Goal: Information Seeking & Learning: Find specific fact

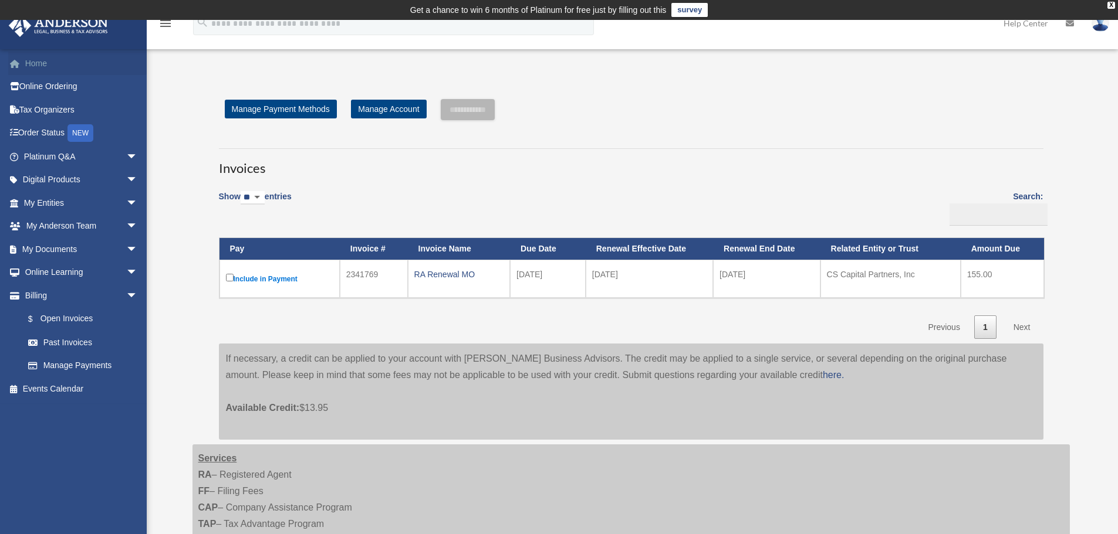
click at [41, 66] on link "Home" at bounding box center [81, 63] width 147 height 23
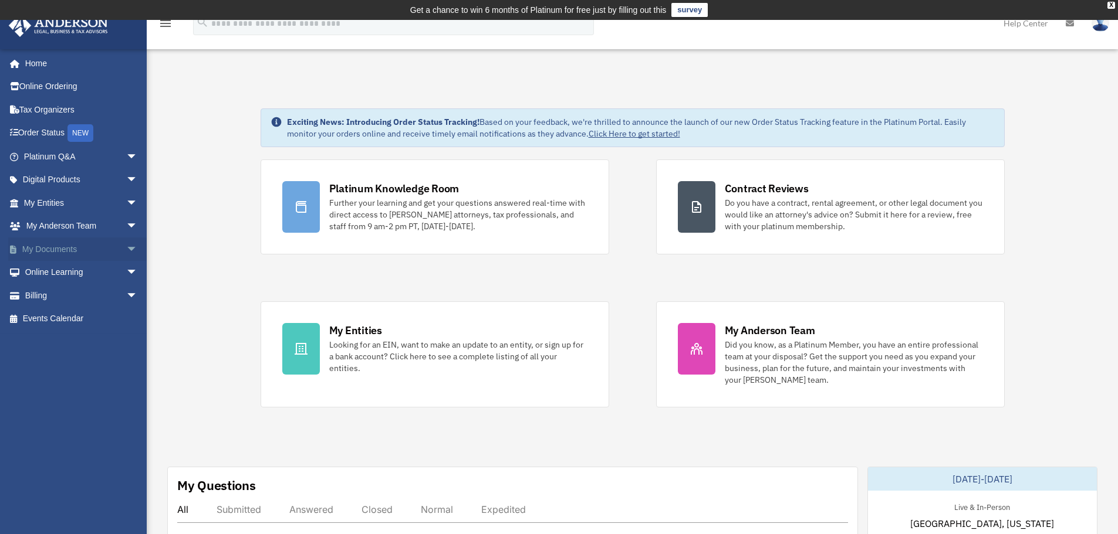
click at [55, 250] on link "My Documents arrow_drop_down" at bounding box center [81, 249] width 147 height 23
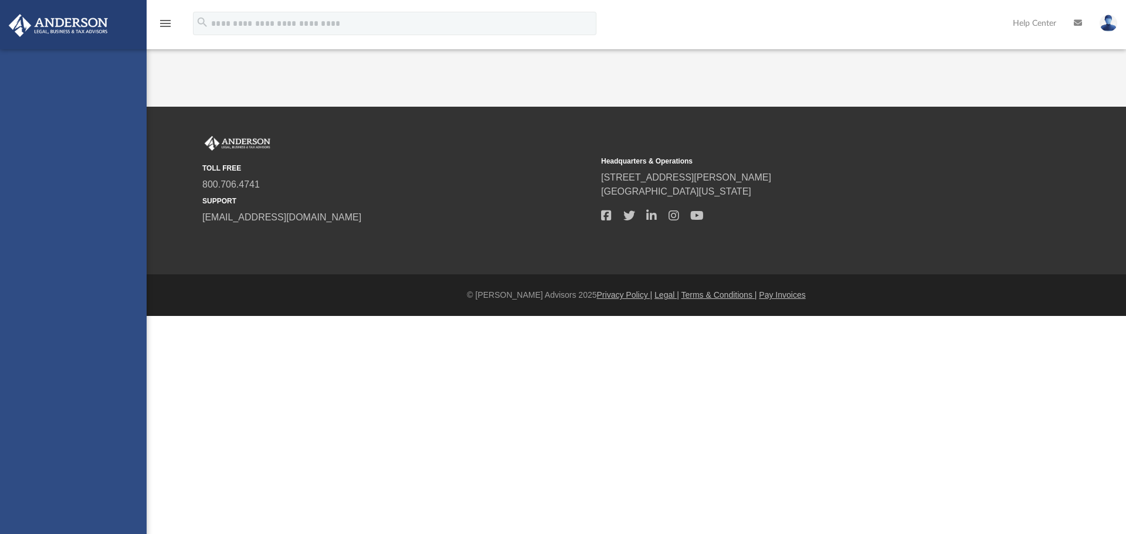
click at [69, 205] on div "[PERSON_NAME][EMAIL_ADDRESS][PERSON_NAME][DOMAIN_NAME] Sign Out [PERSON_NAME][E…" at bounding box center [73, 316] width 147 height 534
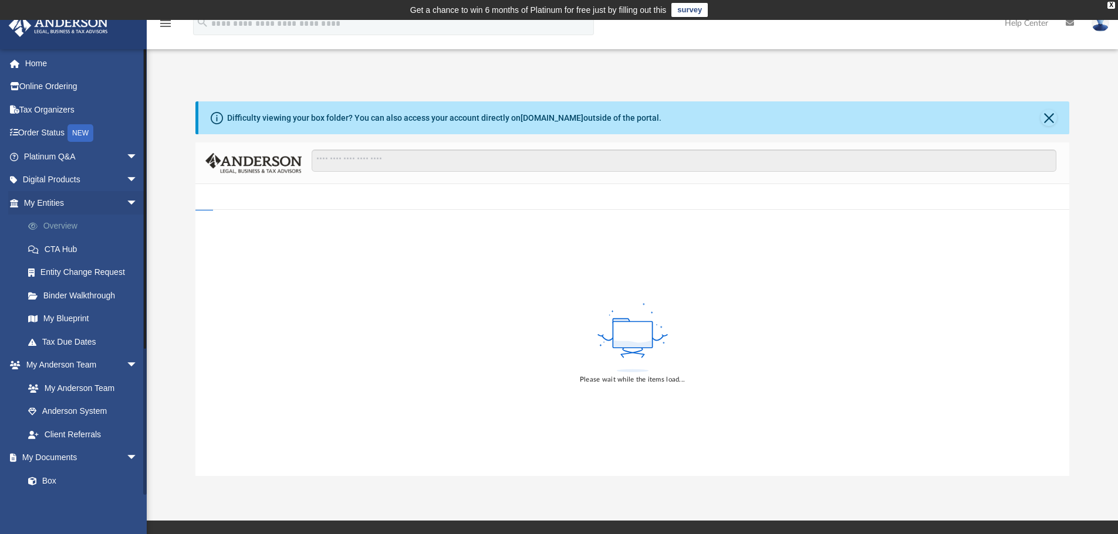
click at [68, 226] on link "Overview" at bounding box center [85, 226] width 139 height 23
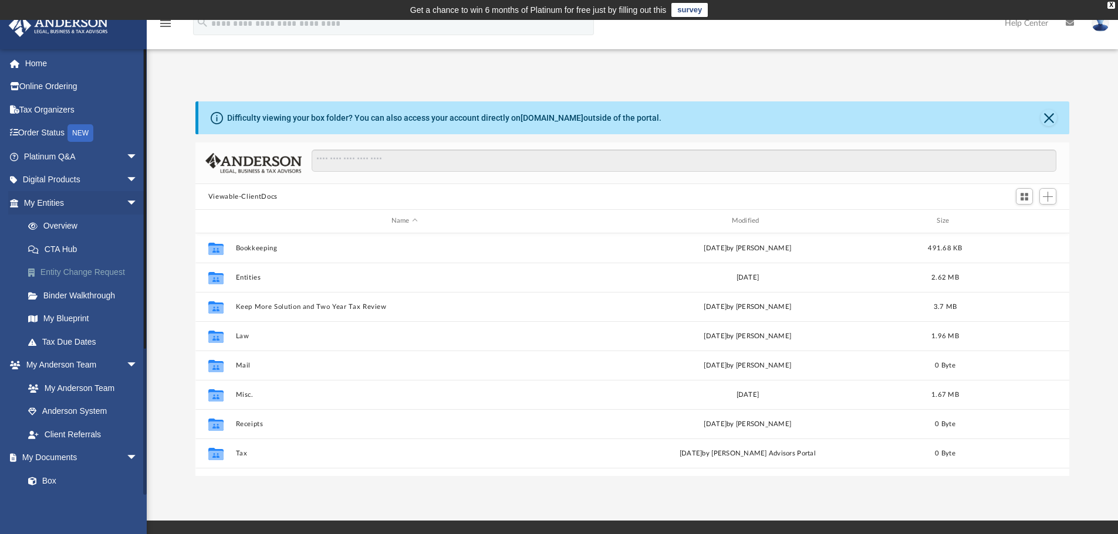
scroll to position [258, 865]
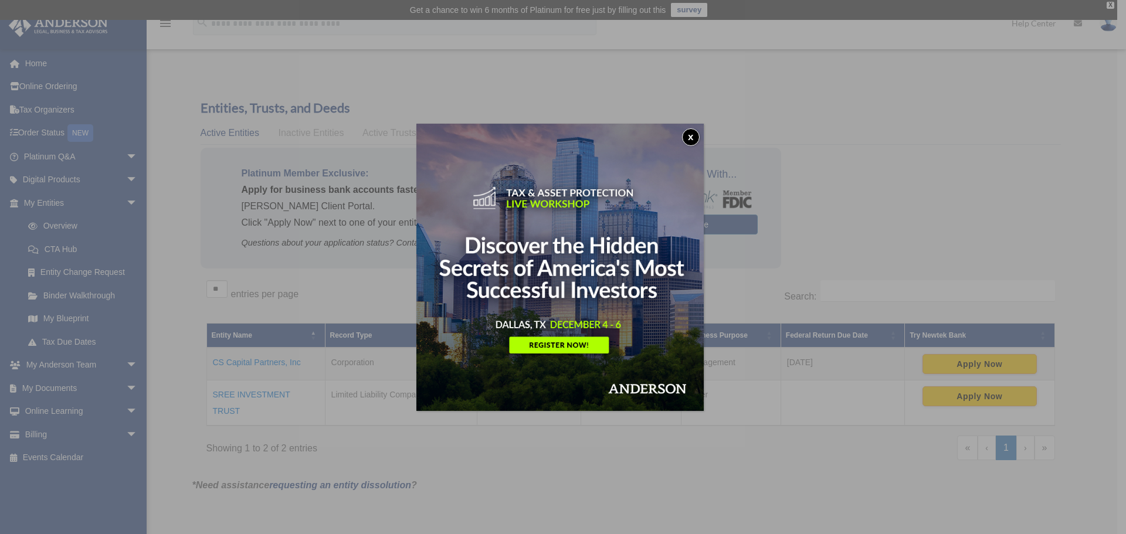
click at [692, 138] on button "x" at bounding box center [691, 137] width 18 height 18
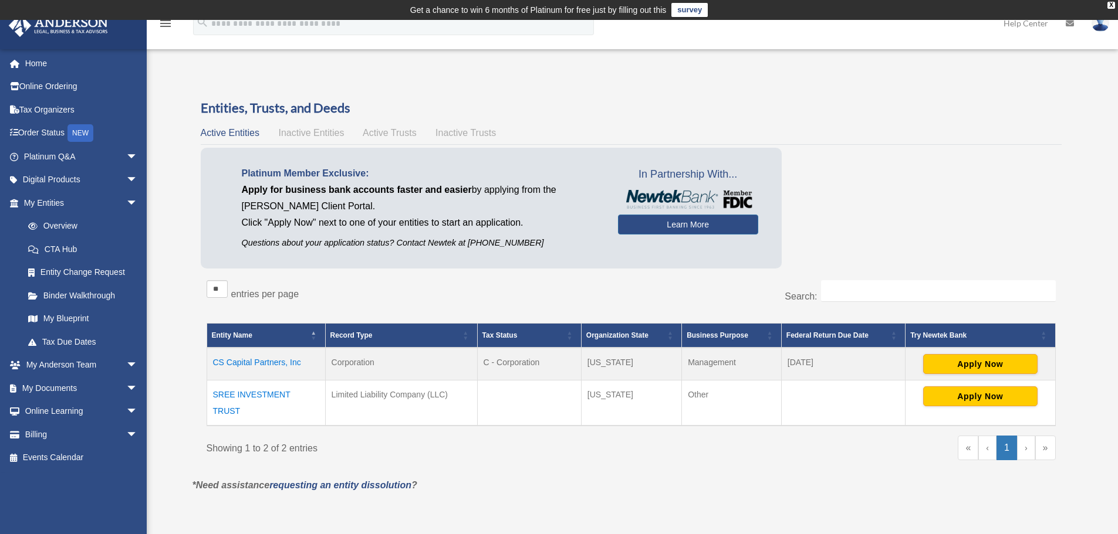
click at [794, 456] on div "« ‹ 1 › »" at bounding box center [847, 454] width 416 height 36
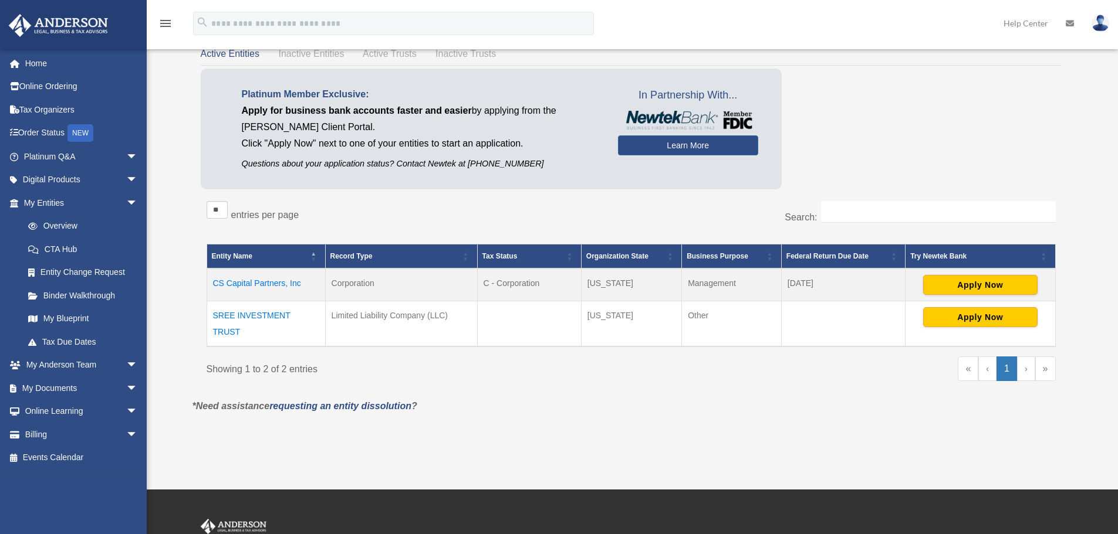
scroll to position [117, 0]
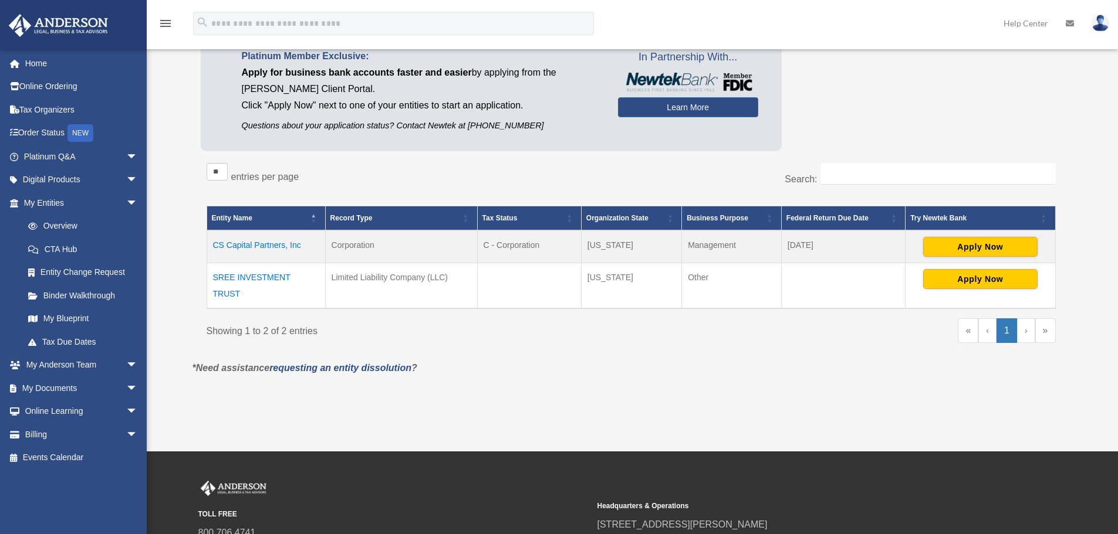
click at [243, 245] on td "CS Capital Partners, Inc" at bounding box center [265, 247] width 119 height 33
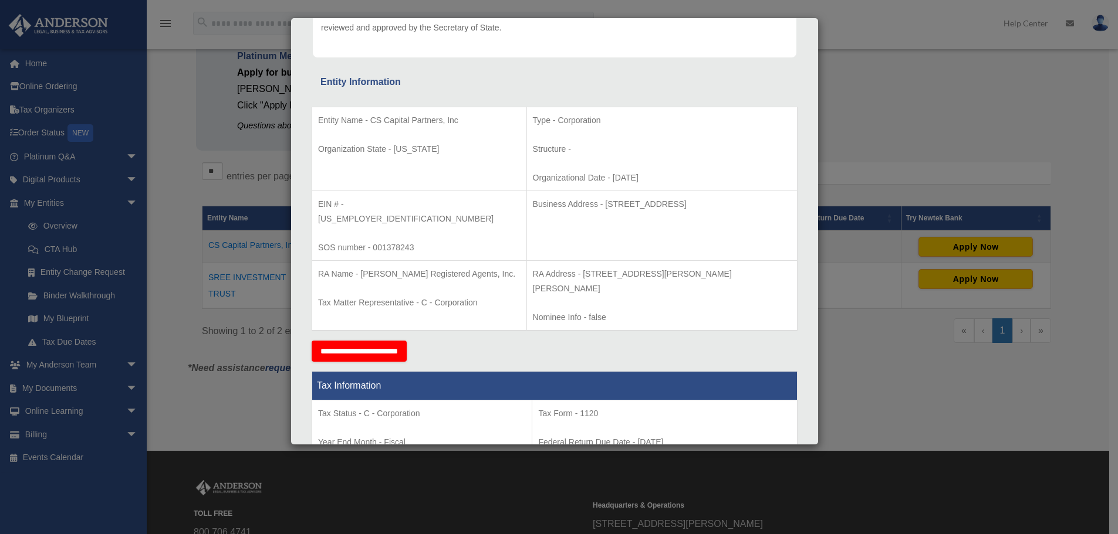
scroll to position [151, 0]
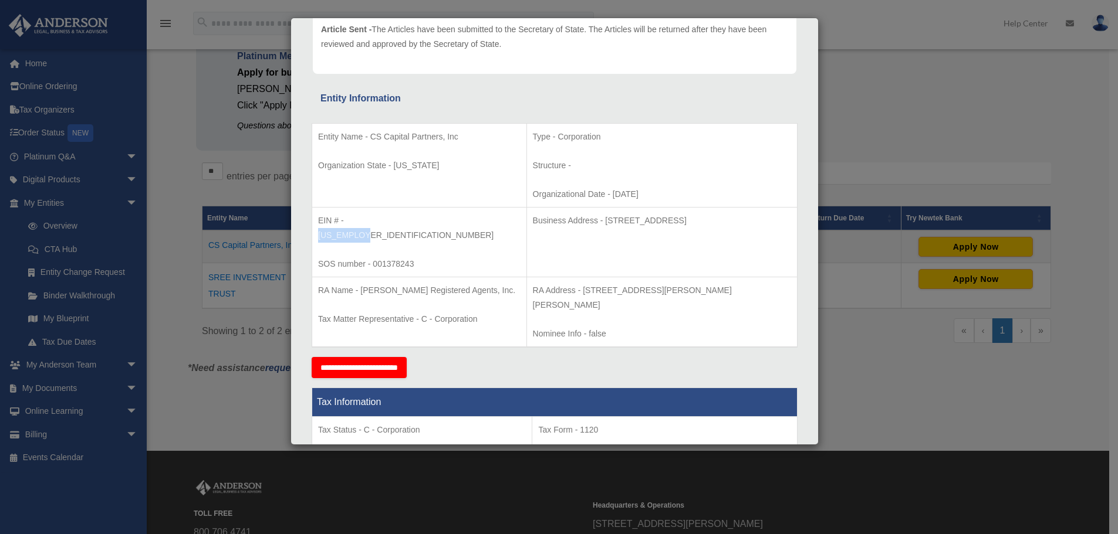
drag, startPoint x: 397, startPoint y: 221, endPoint x: 347, endPoint y: 223, distance: 49.3
click at [347, 223] on p "EIN # - 84-4076792" at bounding box center [419, 228] width 202 height 29
copy p "84-4076792"
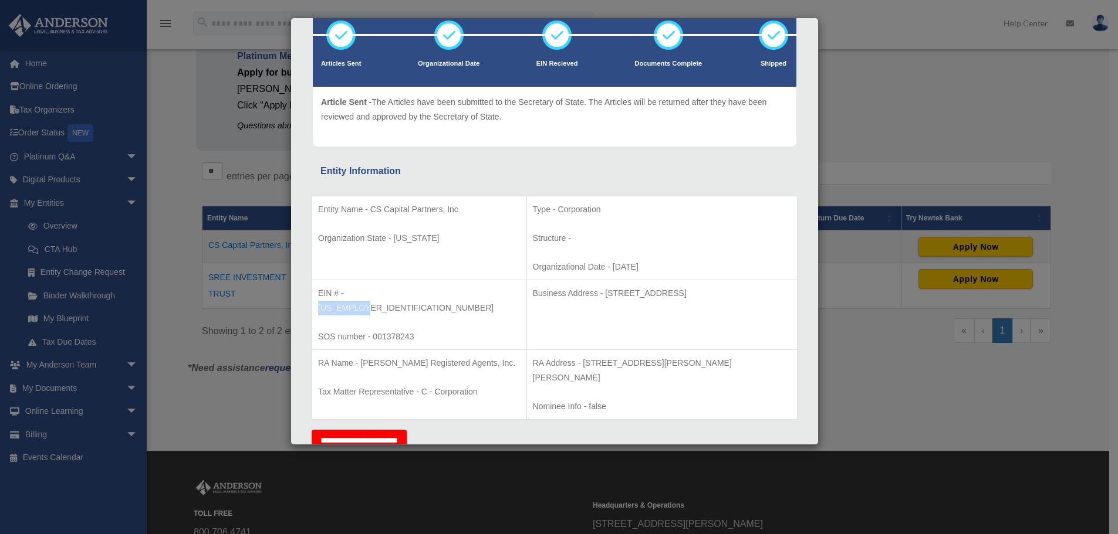
scroll to position [0, 0]
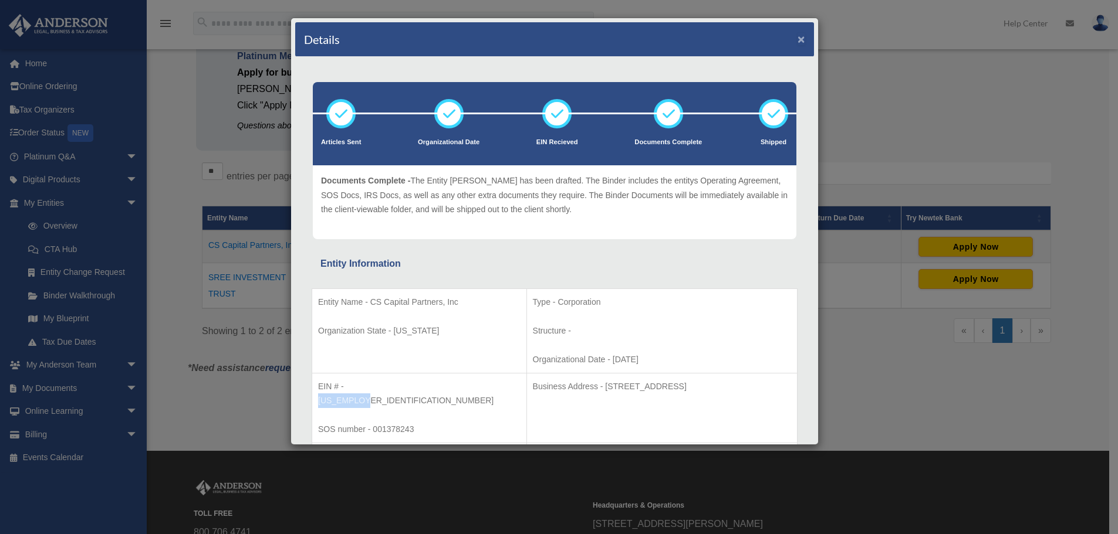
click at [797, 39] on button "×" at bounding box center [801, 39] width 8 height 12
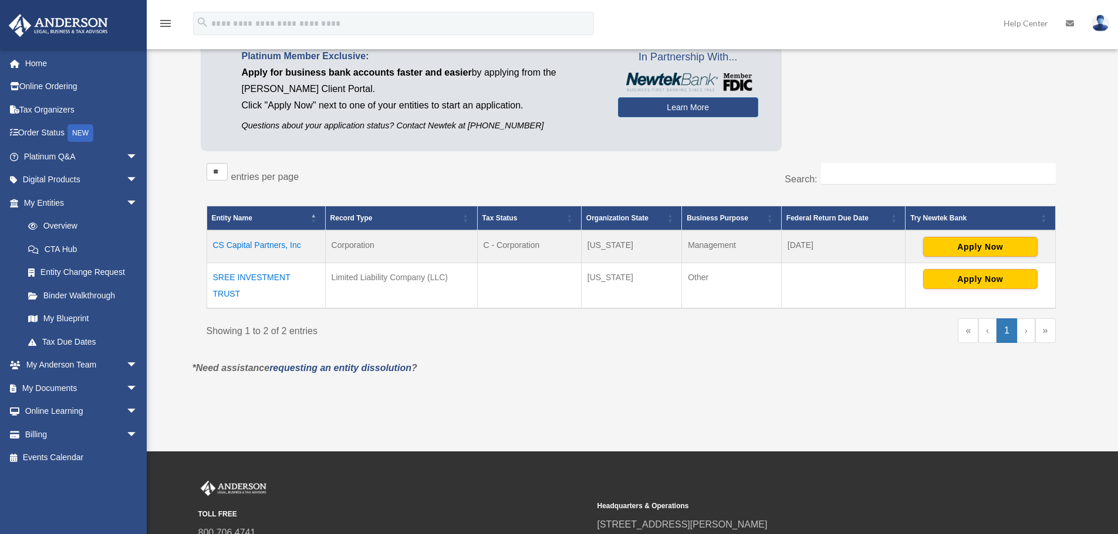
click at [266, 243] on td "CS Capital Partners, Inc" at bounding box center [265, 247] width 119 height 33
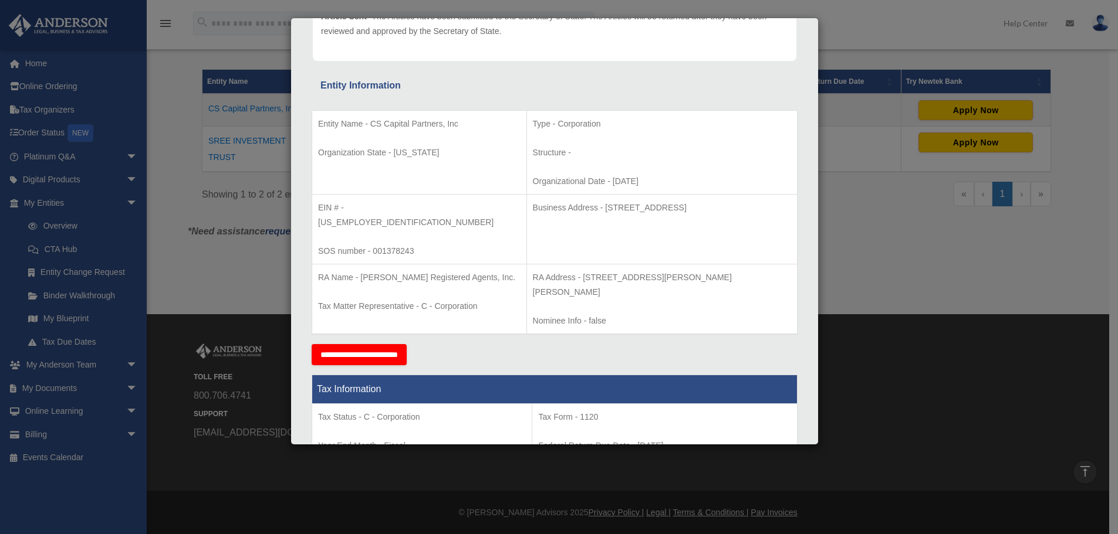
scroll to position [151, 0]
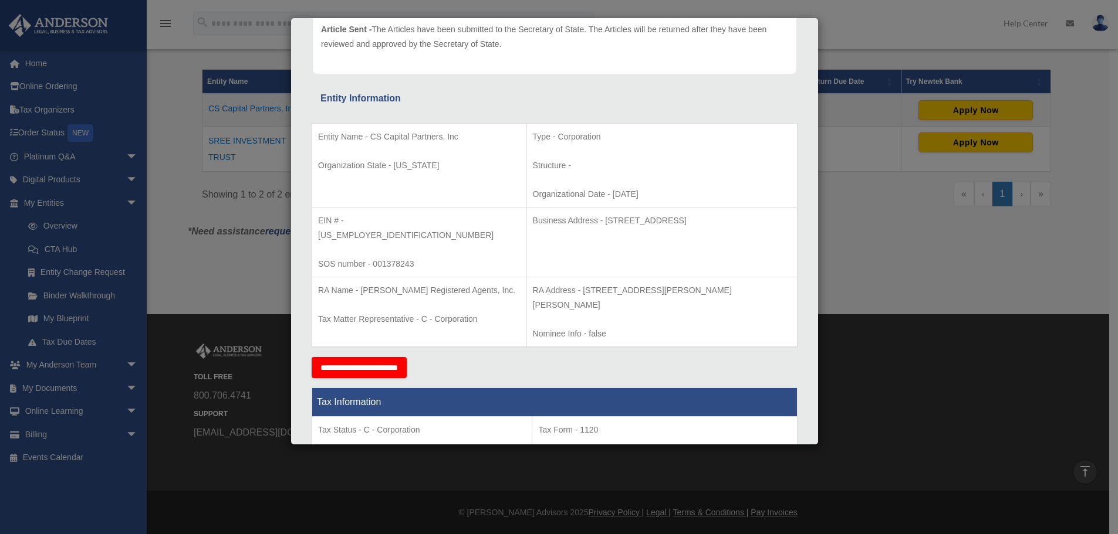
drag, startPoint x: 570, startPoint y: 222, endPoint x: 783, endPoint y: 225, distance: 213.0
click at [783, 225] on td "Business Address - 3225 South Brentwood Blvd, Webster Grove, MO 63119" at bounding box center [661, 243] width 270 height 70
copy p "3225 South Brentwood Blvd, Webster Grove, MO 63119"
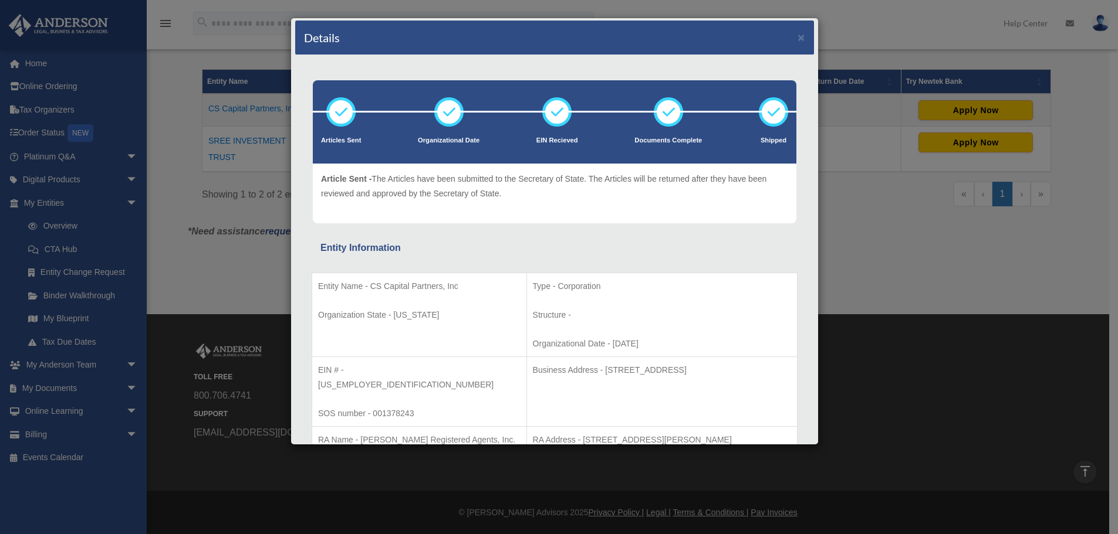
scroll to position [0, 0]
